Goal: Information Seeking & Learning: Learn about a topic

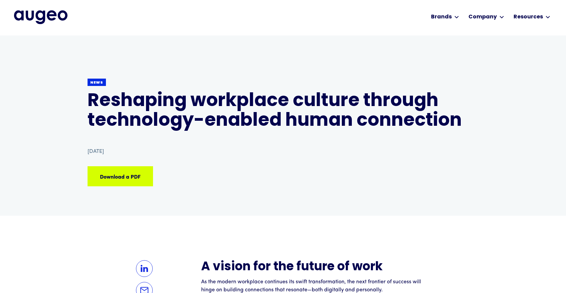
click at [49, 15] on img "home" at bounding box center [40, 16] width 53 height 13
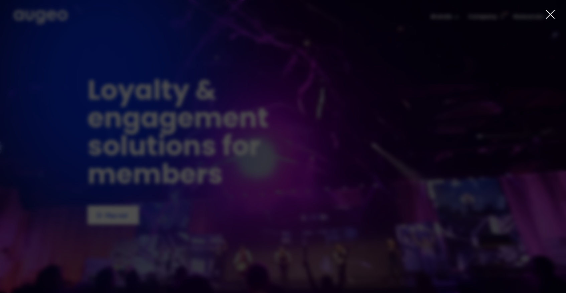
click at [552, 14] on icon at bounding box center [551, 14] width 10 height 10
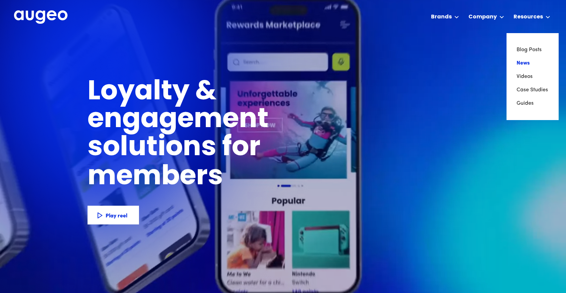
click at [528, 61] on link "News" at bounding box center [533, 62] width 32 height 13
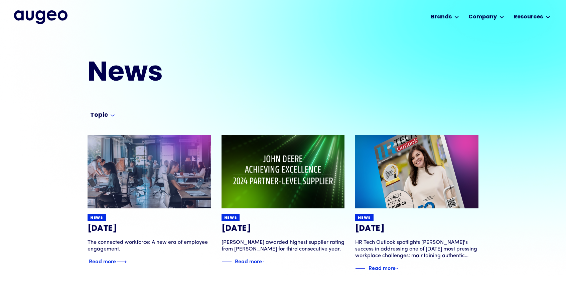
click at [160, 242] on div "The connected workforce: A new era of employee engagement." at bounding box center [149, 245] width 123 height 13
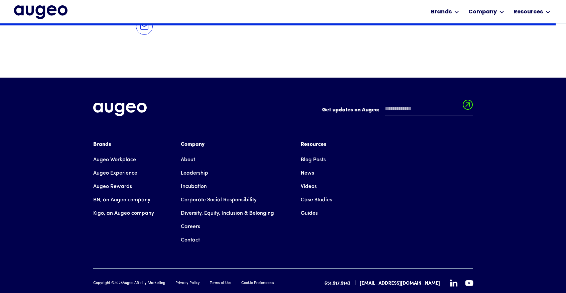
scroll to position [1121, 0]
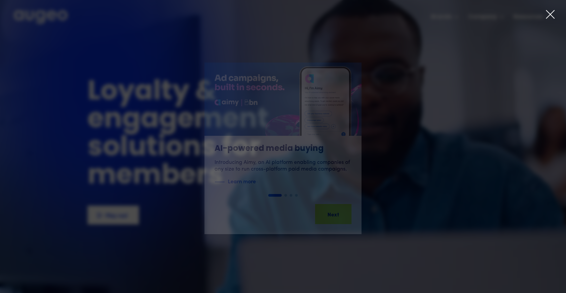
click at [553, 16] on icon at bounding box center [551, 14] width 10 height 10
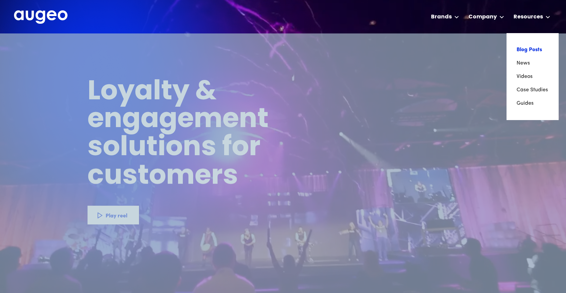
click at [530, 48] on link "Blog Posts" at bounding box center [533, 49] width 32 height 13
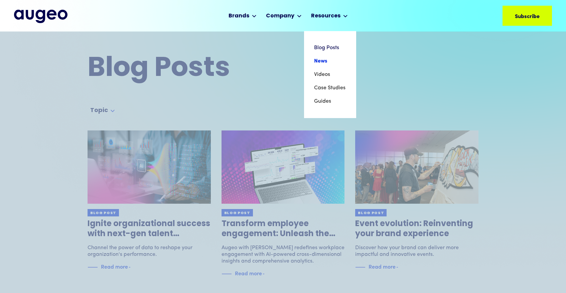
scroll to position [2, 0]
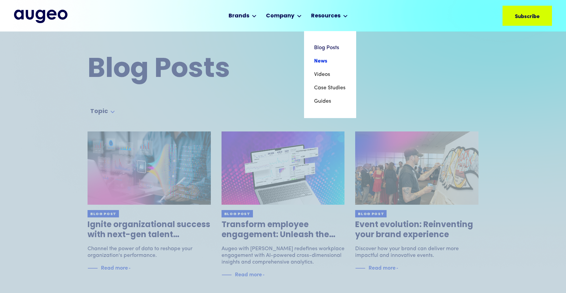
click at [319, 58] on link "News" at bounding box center [330, 60] width 32 height 13
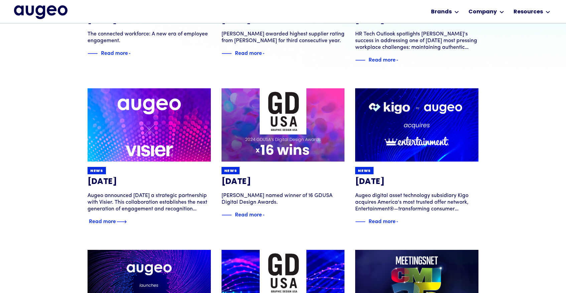
scroll to position [199, 0]
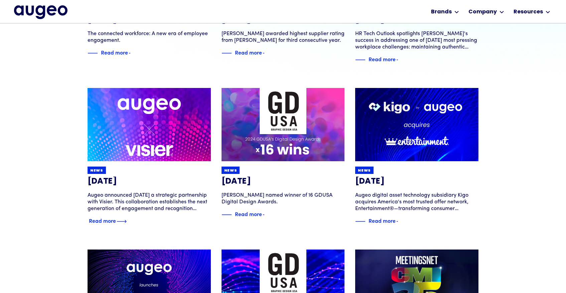
click at [125, 222] on img at bounding box center [122, 221] width 10 height 8
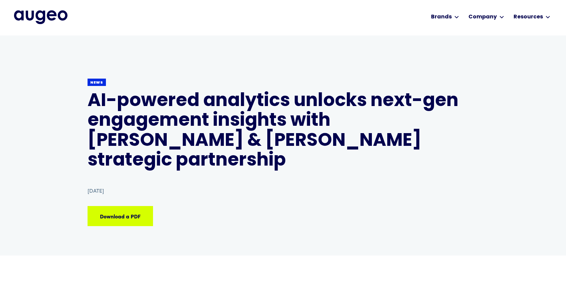
click at [394, 206] on div "Download a PDF Download a PDF Download a PDF Download a PDF Download a PDF" at bounding box center [283, 217] width 391 height 23
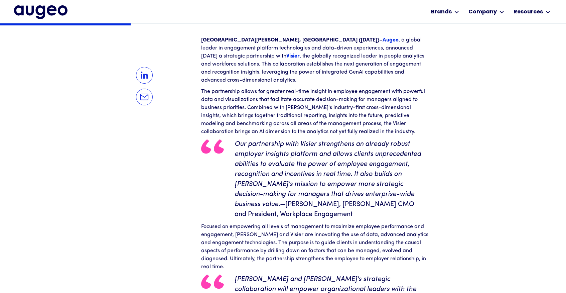
scroll to position [254, 0]
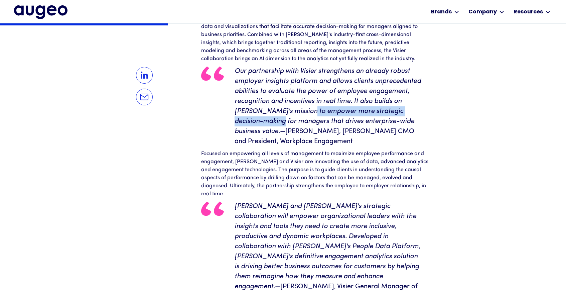
drag, startPoint x: 310, startPoint y: 86, endPoint x: 258, endPoint y: 93, distance: 52.6
click at [257, 93] on em "Our partnership with Visier strengthens an already robust employer insights pla…" at bounding box center [328, 101] width 187 height 67
click at [302, 149] on p "Focused on empowering all levels of management to maximize employee performance…" at bounding box center [314, 173] width 227 height 48
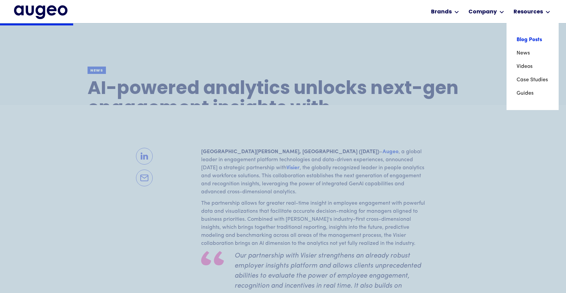
click at [520, 37] on link "Blog Posts" at bounding box center [533, 39] width 32 height 13
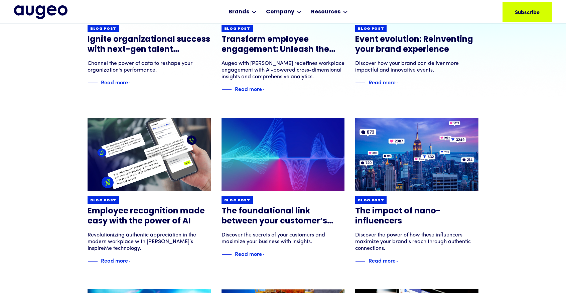
scroll to position [179, 0]
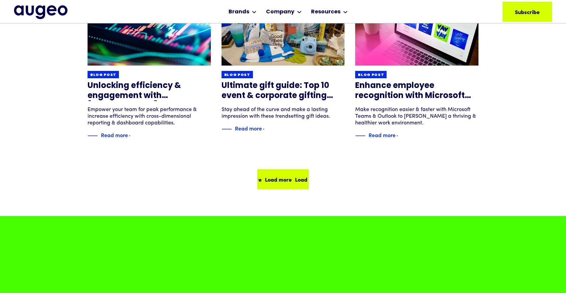
click at [294, 181] on div "Load more" at bounding box center [307, 179] width 27 height 8
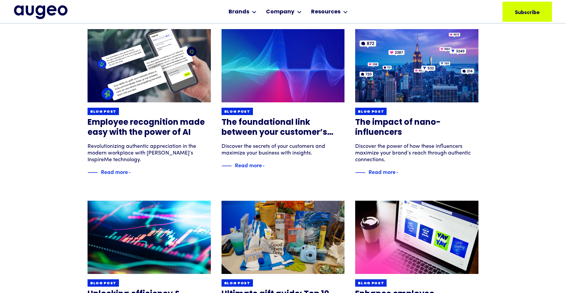
scroll to position [617, 0]
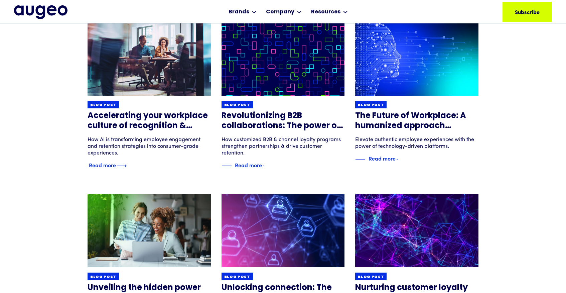
click at [164, 120] on h3 "Accelerating your workplace culture of recognition & connection" at bounding box center [149, 121] width 123 height 20
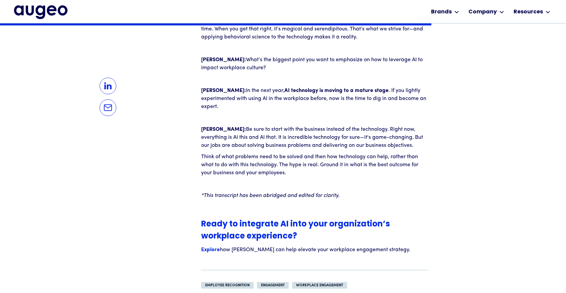
scroll to position [1873, 0]
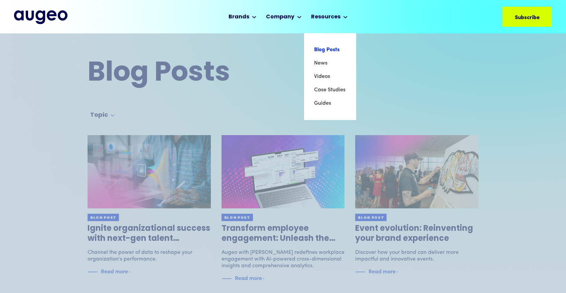
click at [324, 49] on link "Blog Posts" at bounding box center [330, 49] width 32 height 13
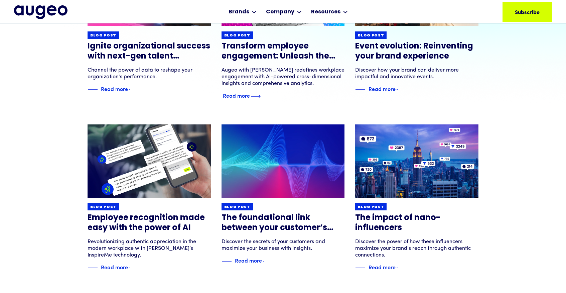
scroll to position [172, 0]
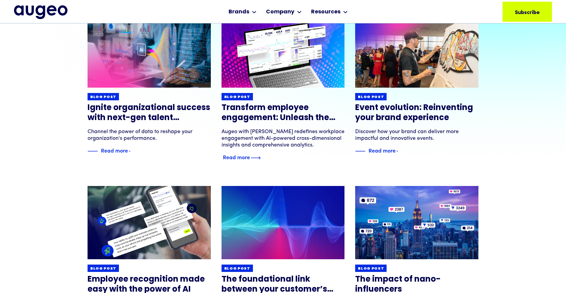
click at [264, 105] on h3 "Transform employee engagement: Unleash the power of next-gen insights" at bounding box center [283, 113] width 123 height 20
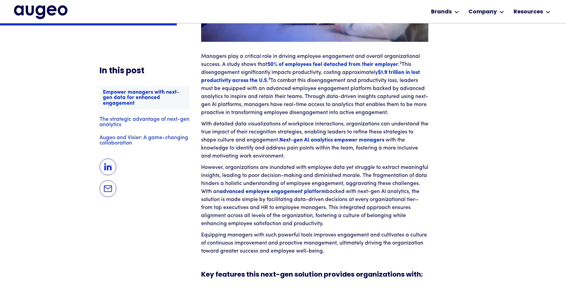
scroll to position [880, 0]
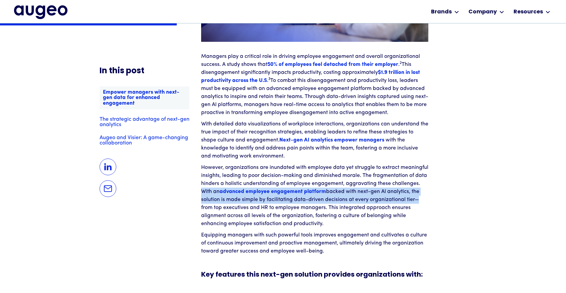
drag, startPoint x: 278, startPoint y: 191, endPoint x: 268, endPoint y: 205, distance: 16.8
click at [268, 205] on p "However, organizations are inundated with employee data yet struggle to extract…" at bounding box center [314, 195] width 227 height 64
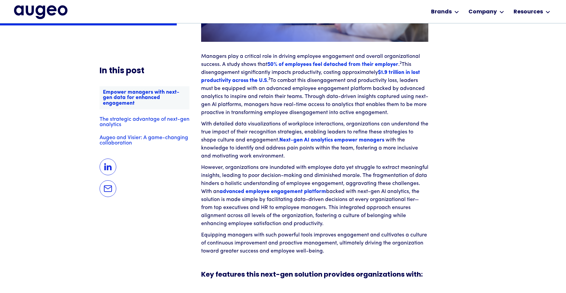
click at [270, 233] on p "Equipping managers with such powerful tools improves engagement and cultivates …" at bounding box center [314, 243] width 227 height 24
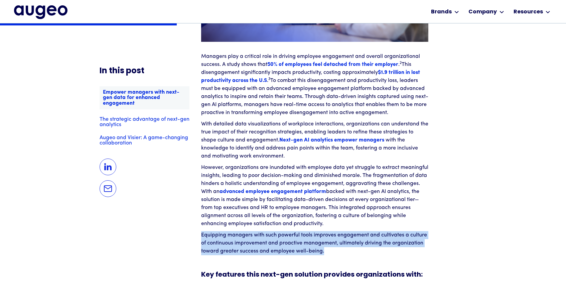
drag, startPoint x: 201, startPoint y: 233, endPoint x: 332, endPoint y: 250, distance: 132.2
click at [332, 250] on p "Equipping managers with such powerful tools improves engagement and cultivates …" at bounding box center [314, 243] width 227 height 24
copy p "Equipping managers with such powerful tools improves engagement and cultivates …"
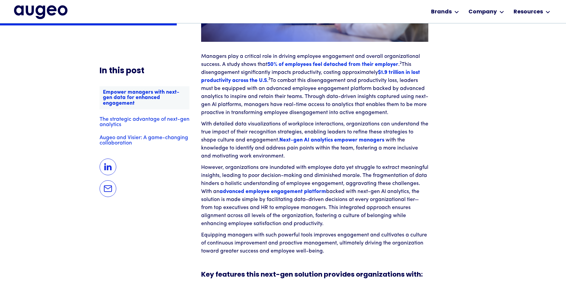
click at [378, 98] on p "Managers play a critical role in driving employee engagement and overall organi…" at bounding box center [314, 84] width 227 height 64
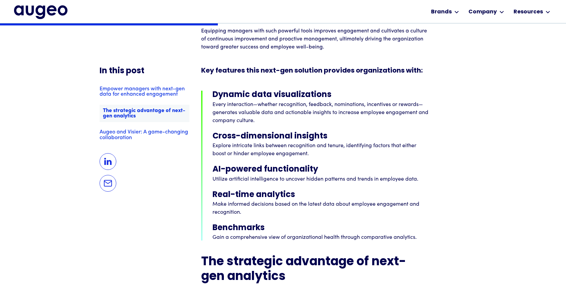
scroll to position [1084, 0]
